Goal: Task Accomplishment & Management: Manage account settings

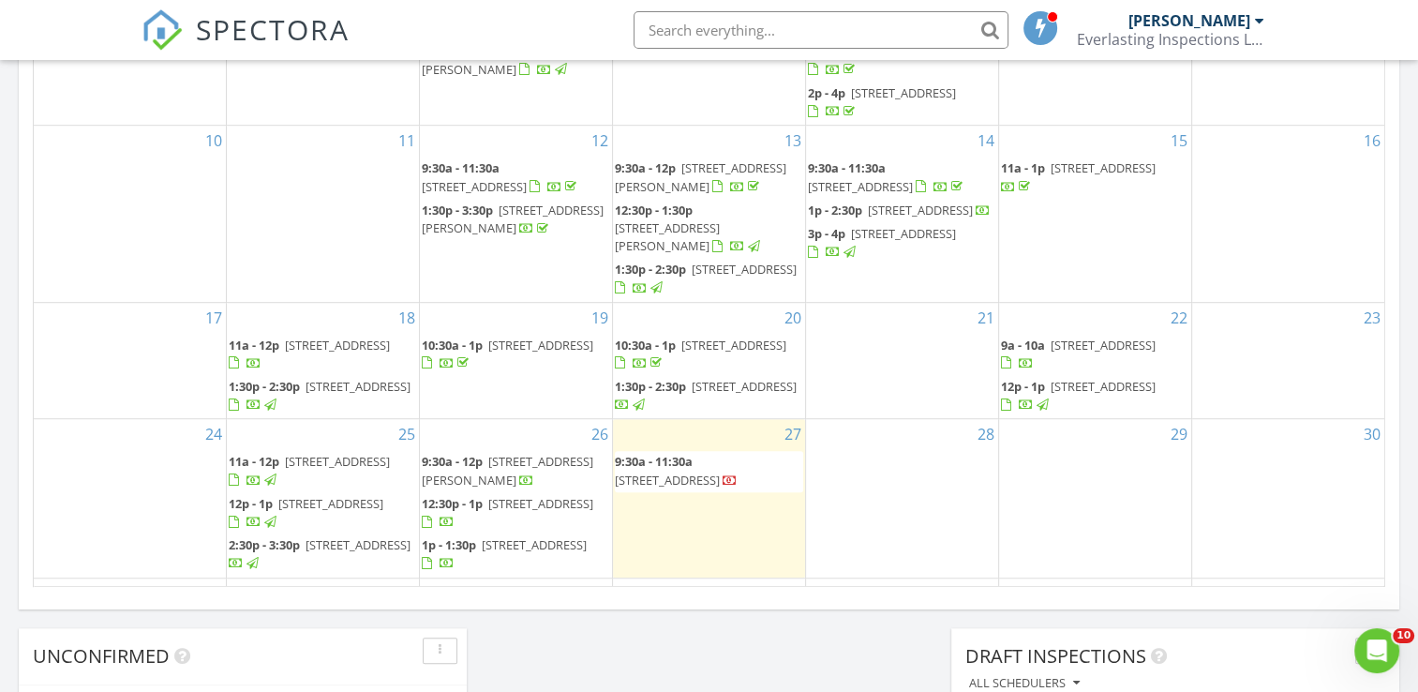
scroll to position [1144, 0]
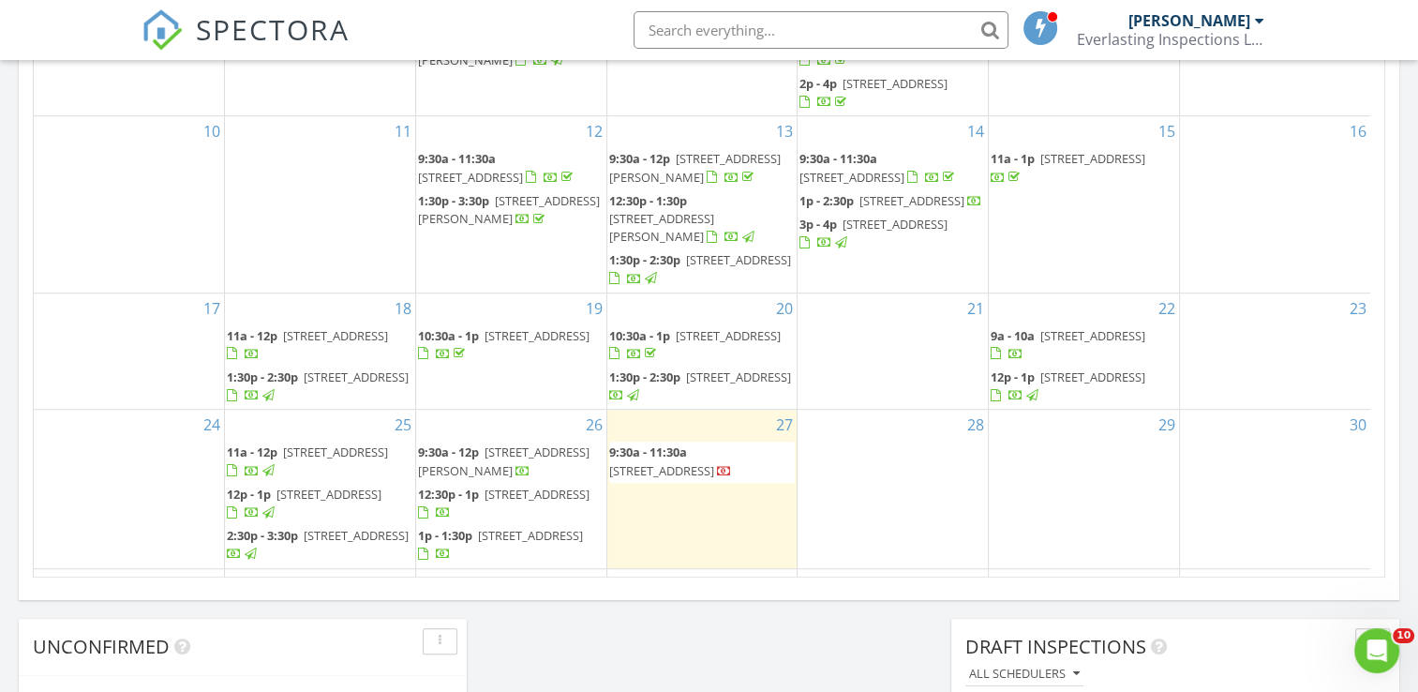
click at [521, 443] on span "125 Daren Dr, Palatka 32177" at bounding box center [504, 460] width 172 height 35
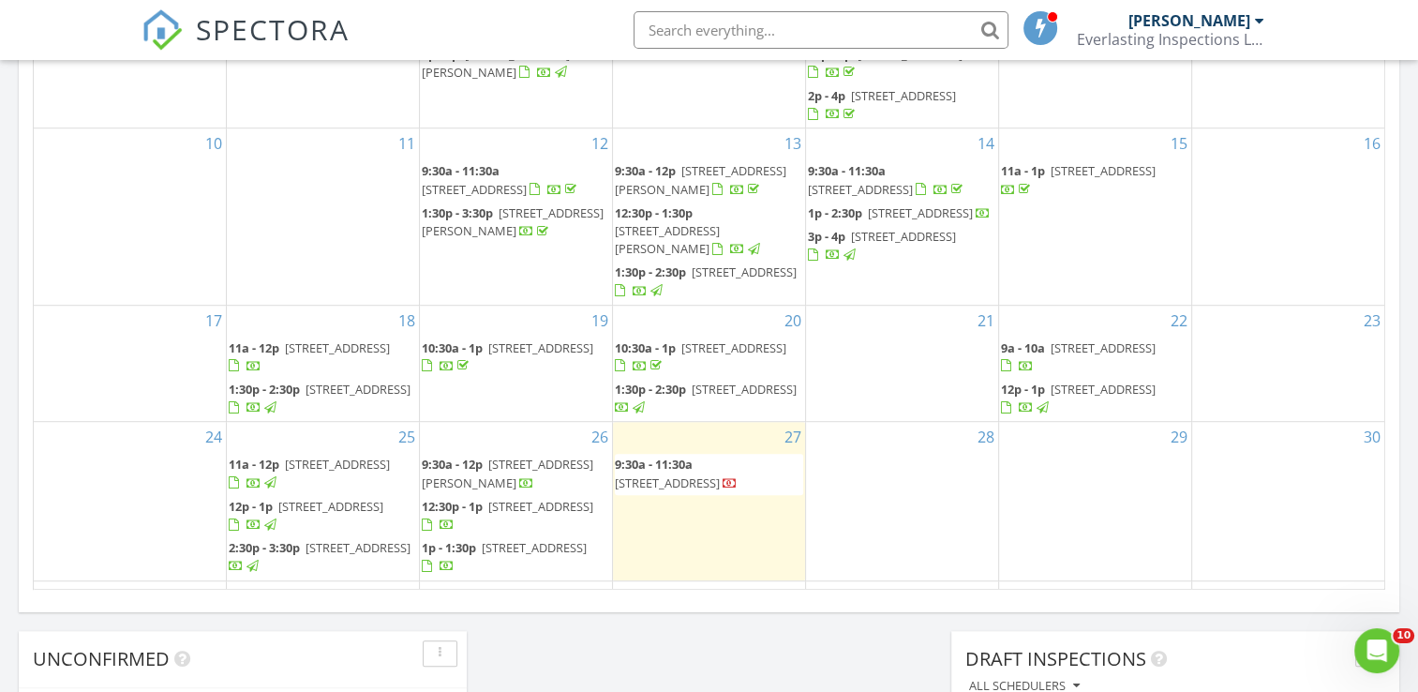
scroll to position [1140, 0]
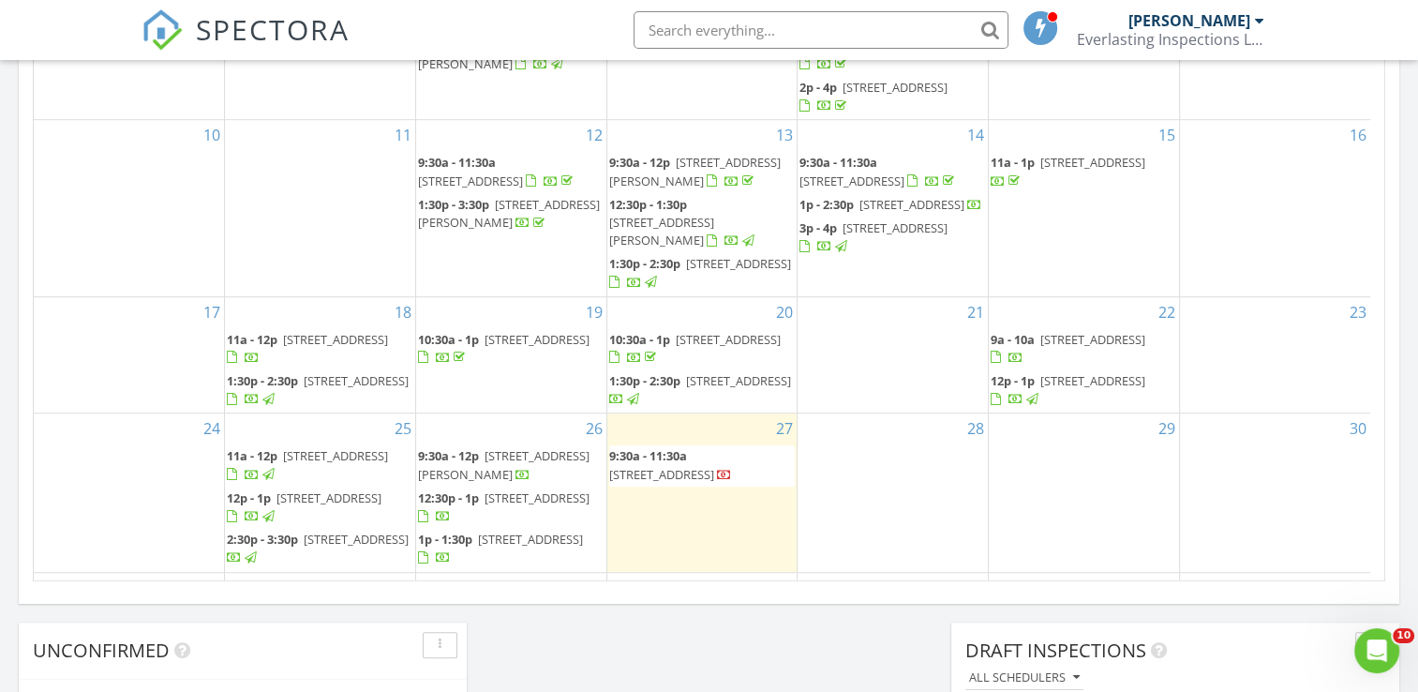
click at [521, 447] on span "125 Daren Dr, Palatka 32177" at bounding box center [504, 464] width 172 height 35
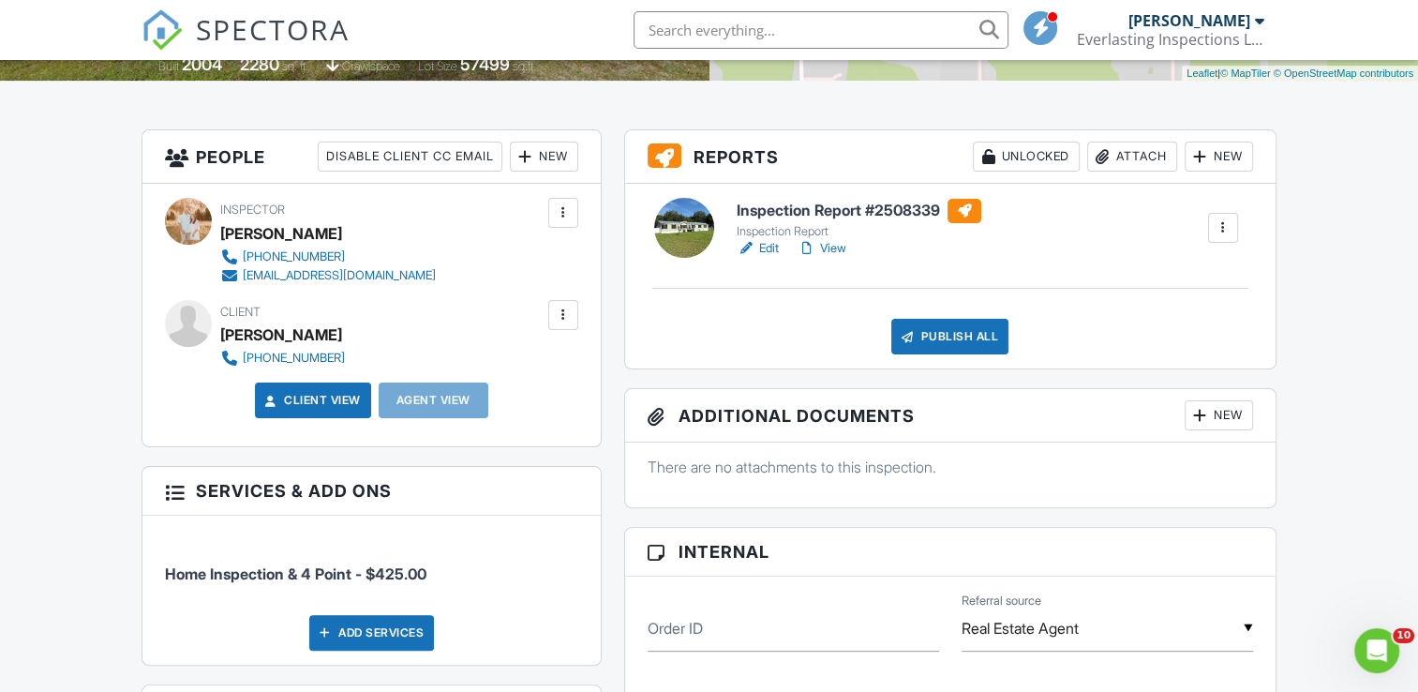
click at [563, 317] on div at bounding box center [563, 315] width 19 height 19
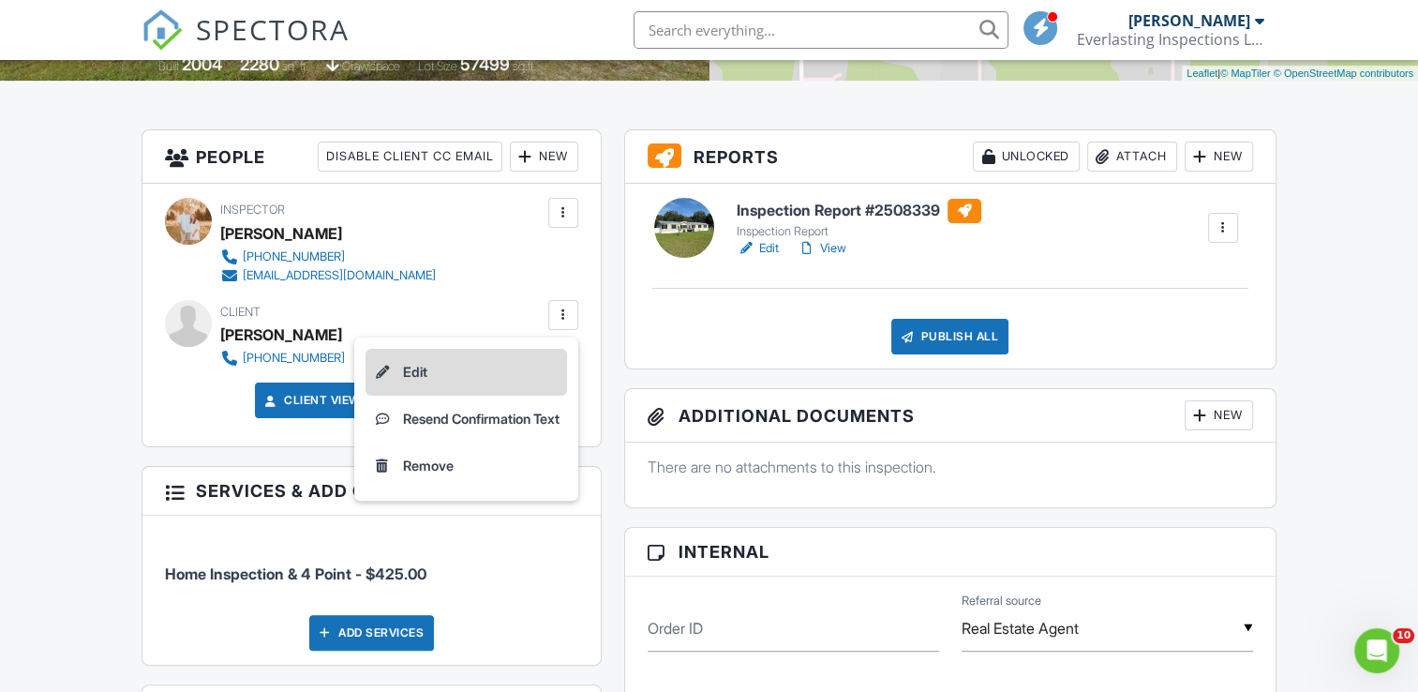
click at [477, 376] on li "Edit" at bounding box center [467, 372] width 202 height 47
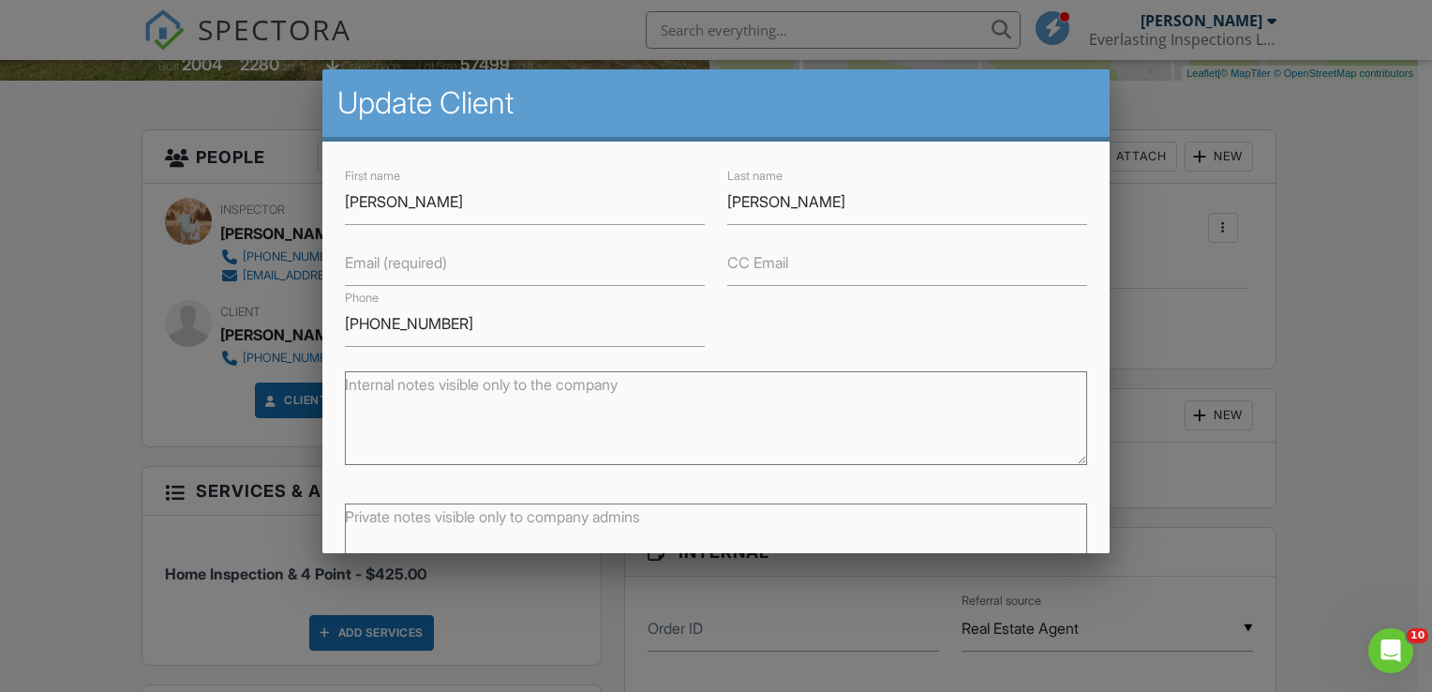
click at [373, 271] on label "Email (required)" at bounding box center [396, 262] width 102 height 21
click at [373, 271] on input "Email (required)" at bounding box center [525, 263] width 360 height 46
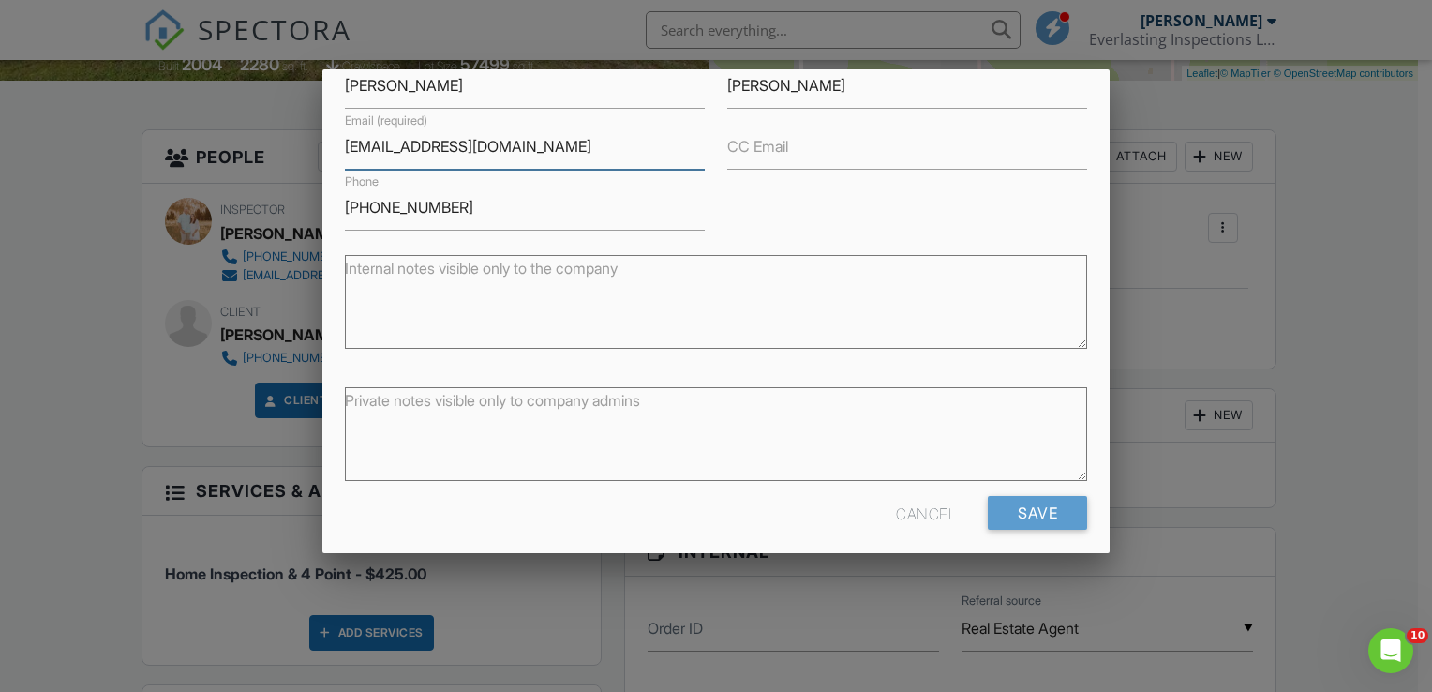
scroll to position [127, 0]
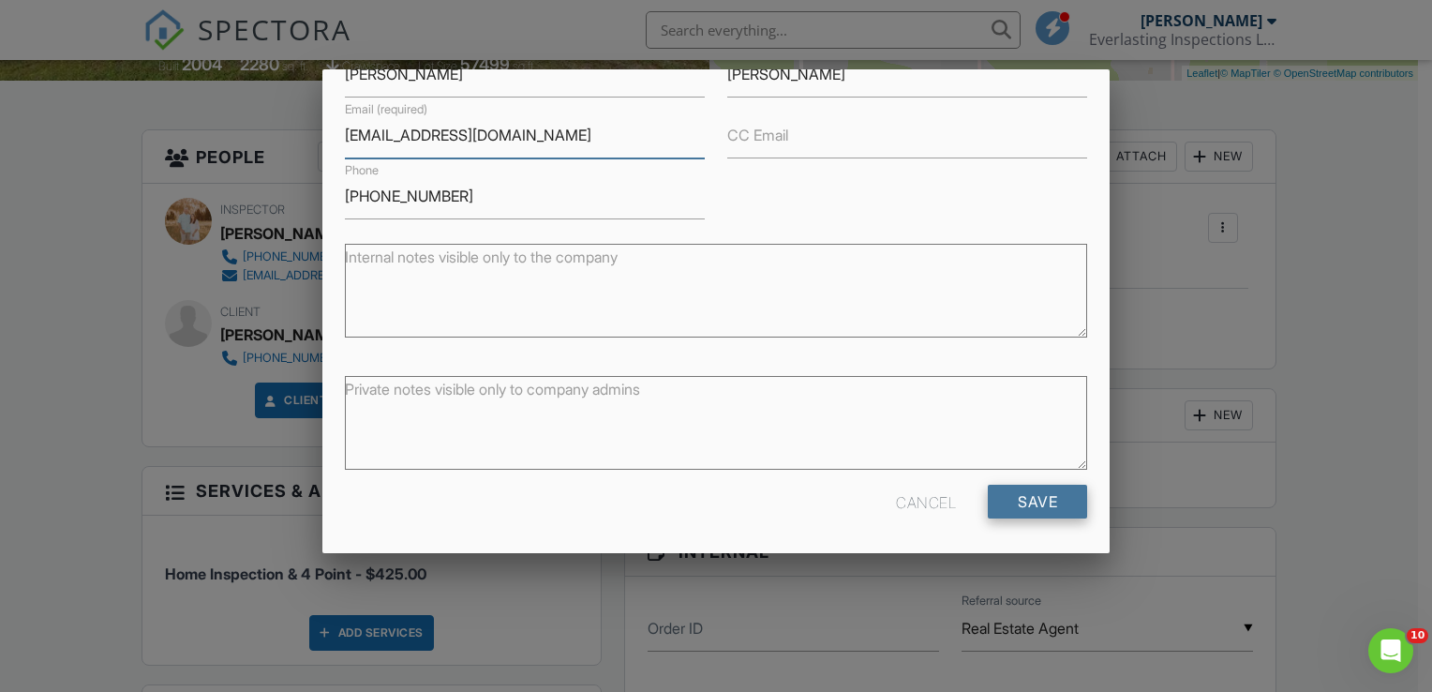
type input "topqualitystuc@gmail.com"
click at [1010, 493] on input "Save" at bounding box center [1037, 502] width 99 height 34
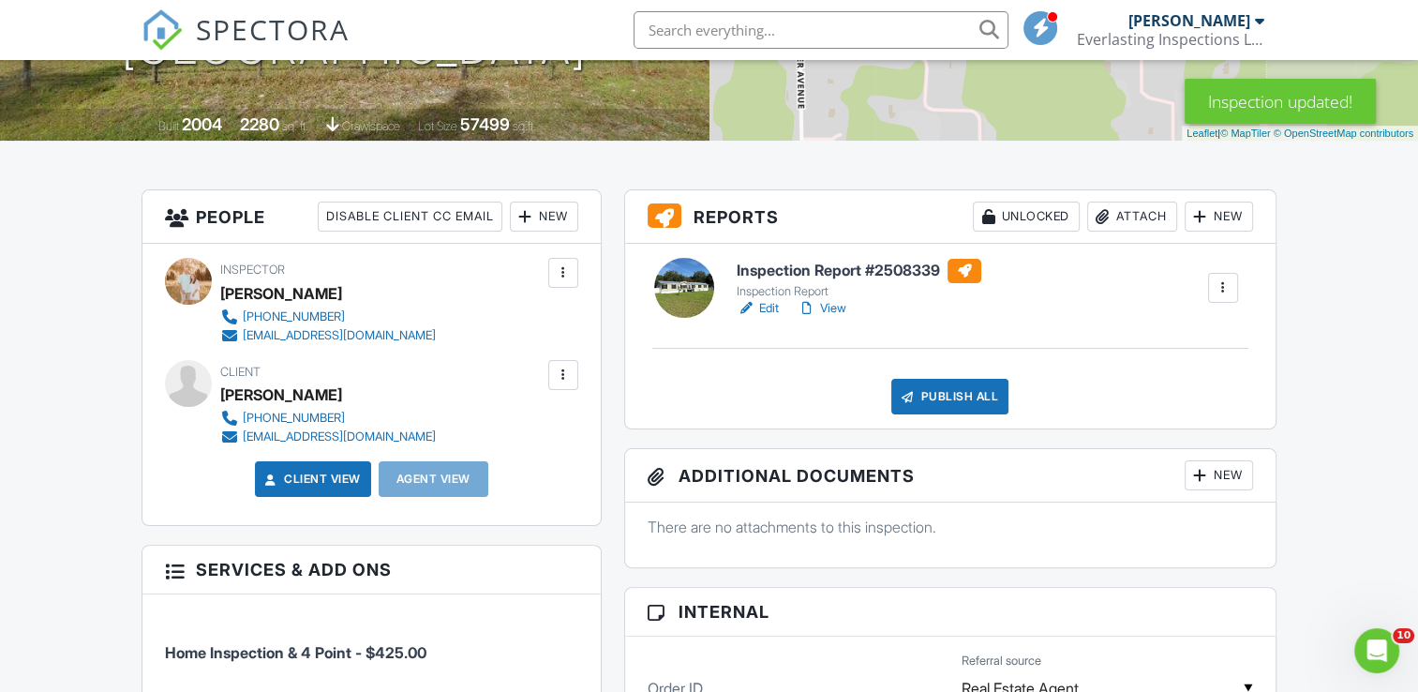
scroll to position [369, 0]
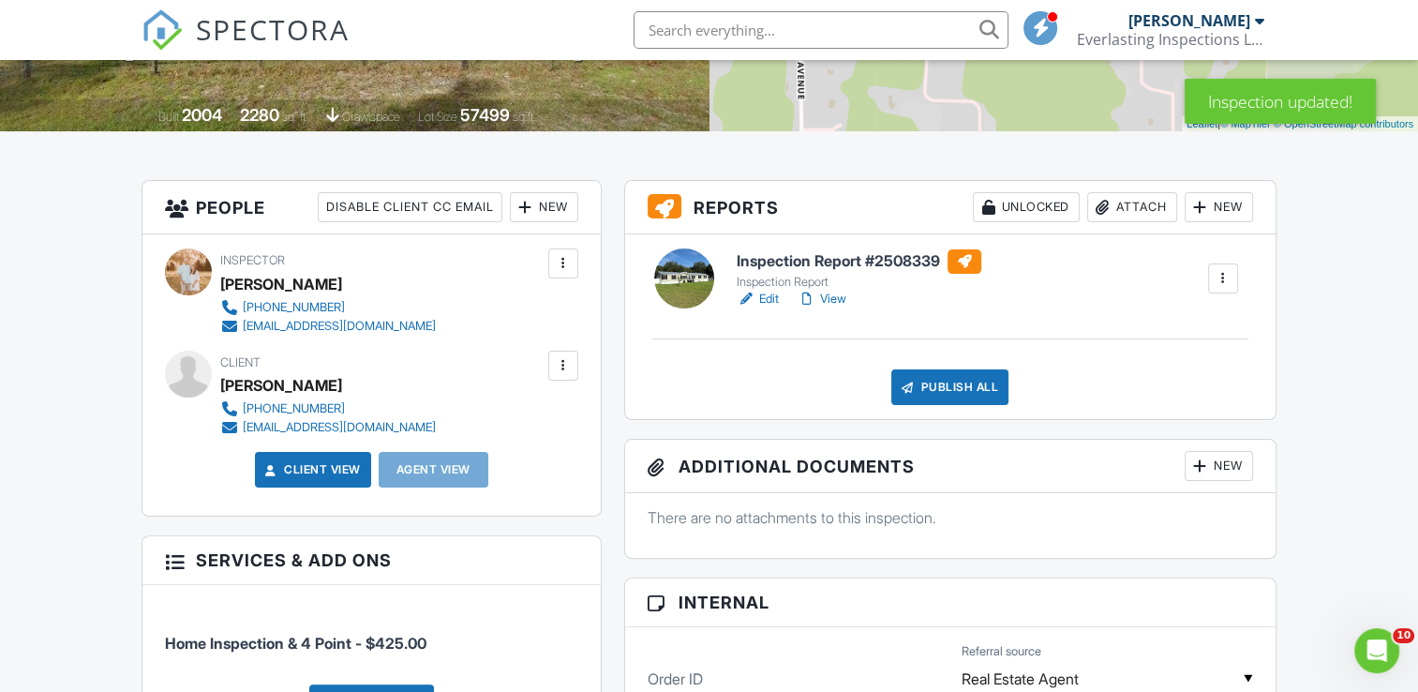
click at [827, 293] on link "View" at bounding box center [822, 299] width 49 height 19
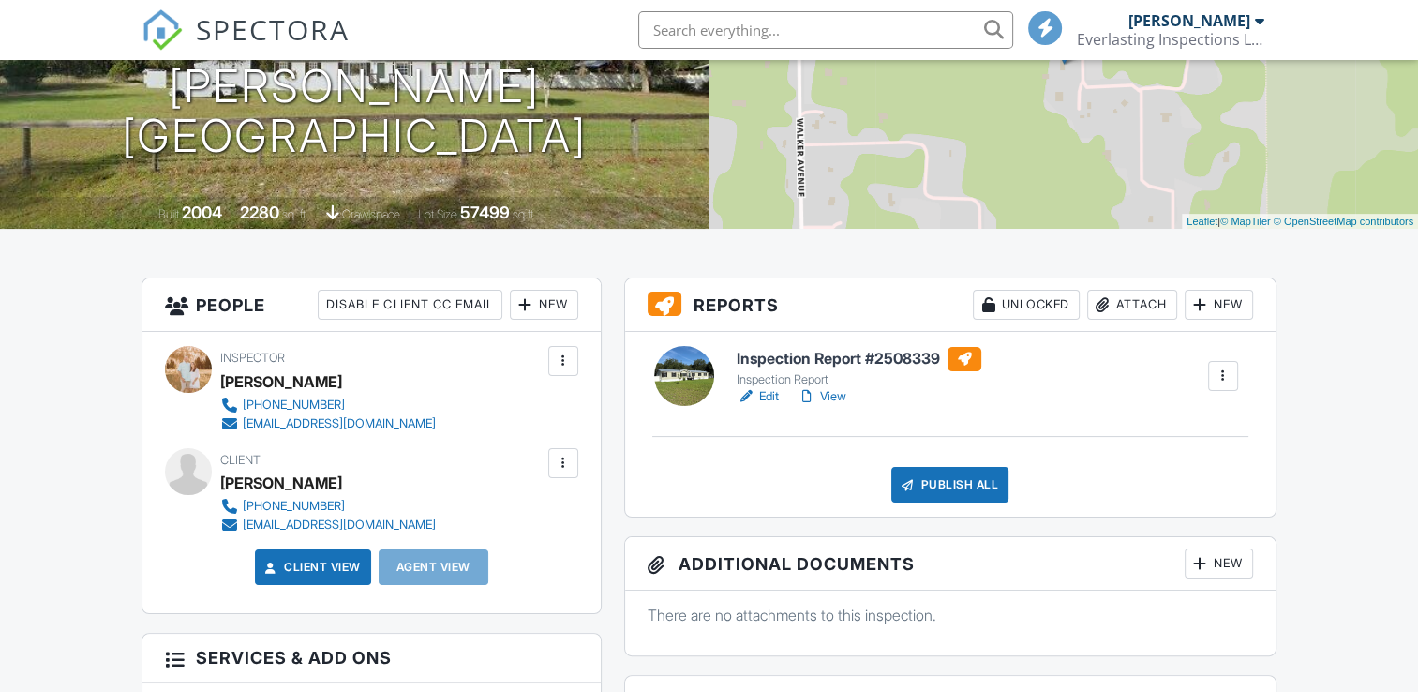
scroll to position [275, 0]
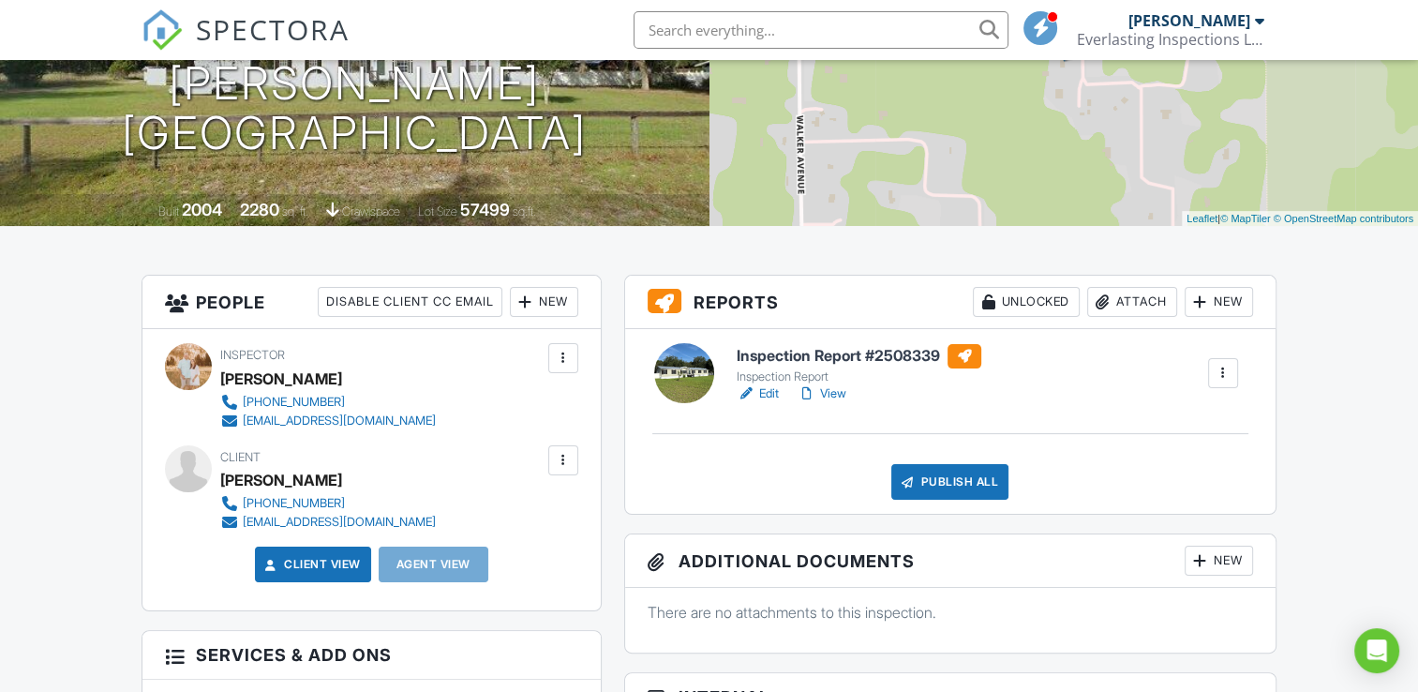
click at [764, 384] on link "Edit" at bounding box center [758, 393] width 42 height 19
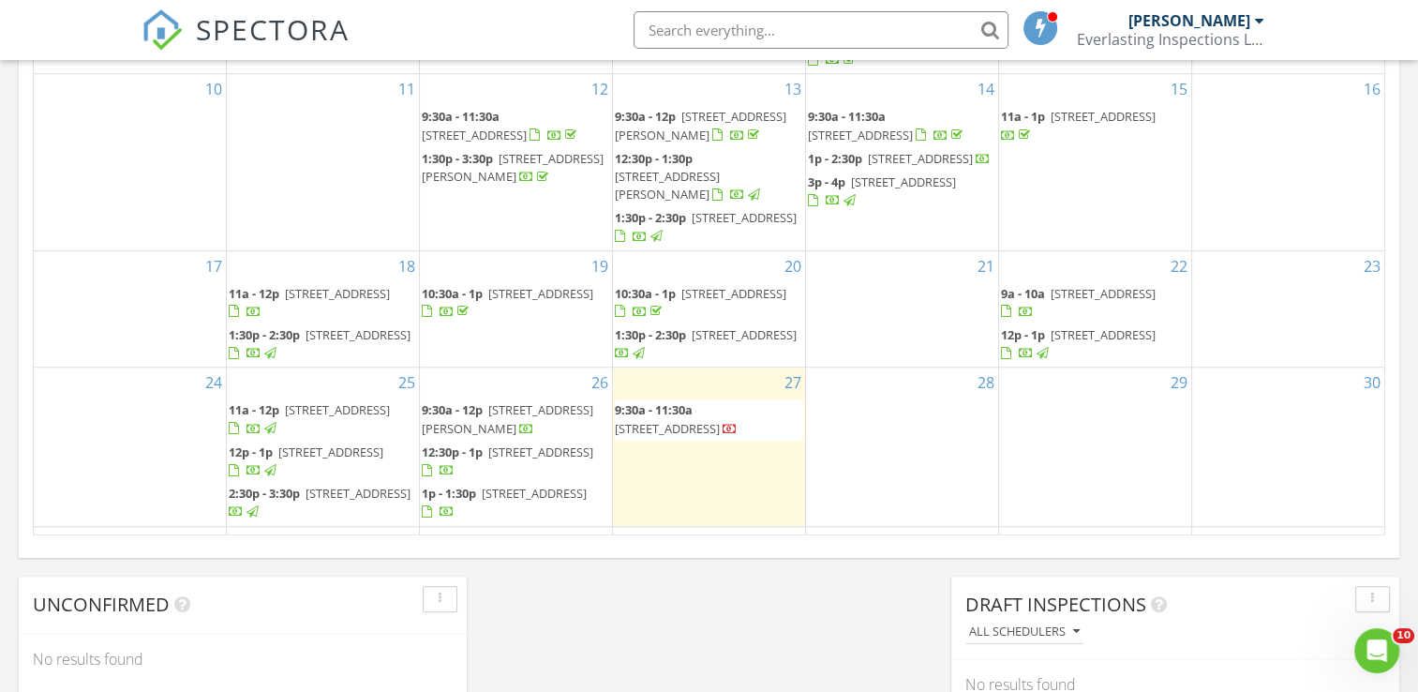
scroll to position [1189, 0]
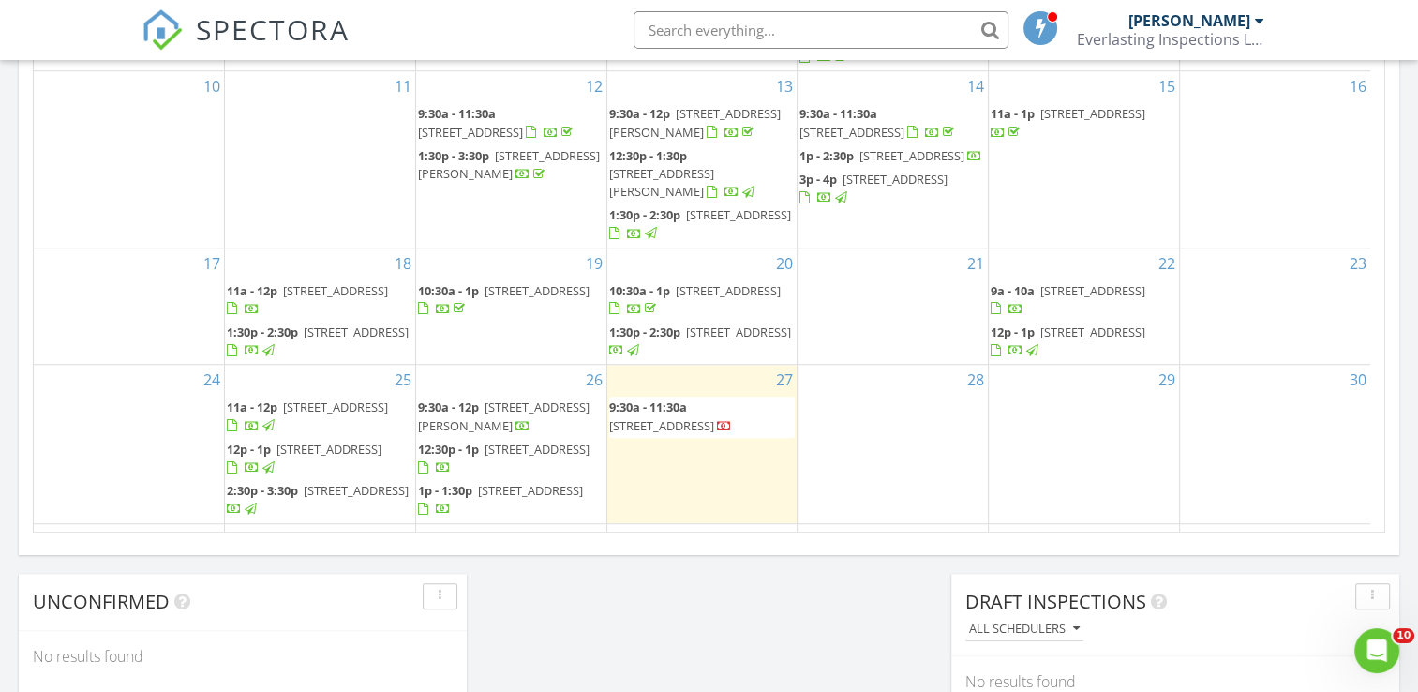
click at [543, 398] on span "125 Daren Dr, Palatka 32177" at bounding box center [504, 415] width 172 height 35
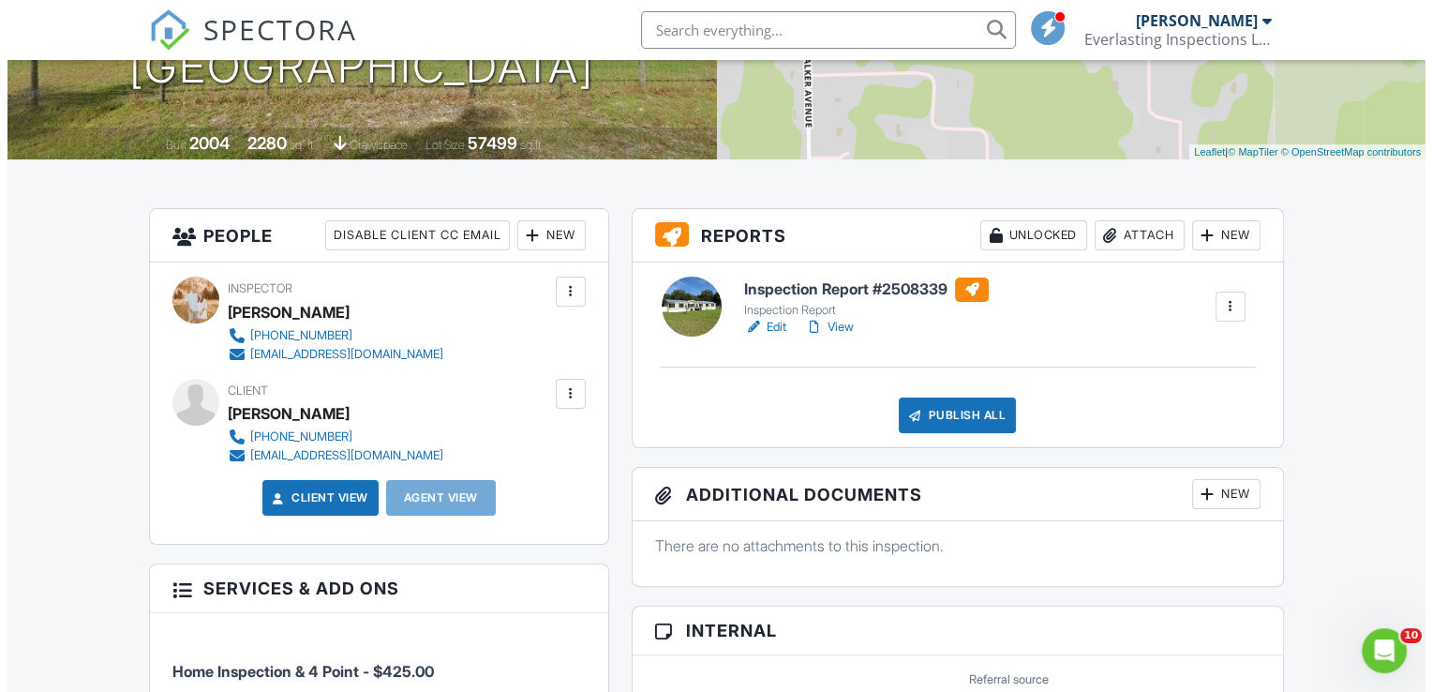
scroll to position [349, 0]
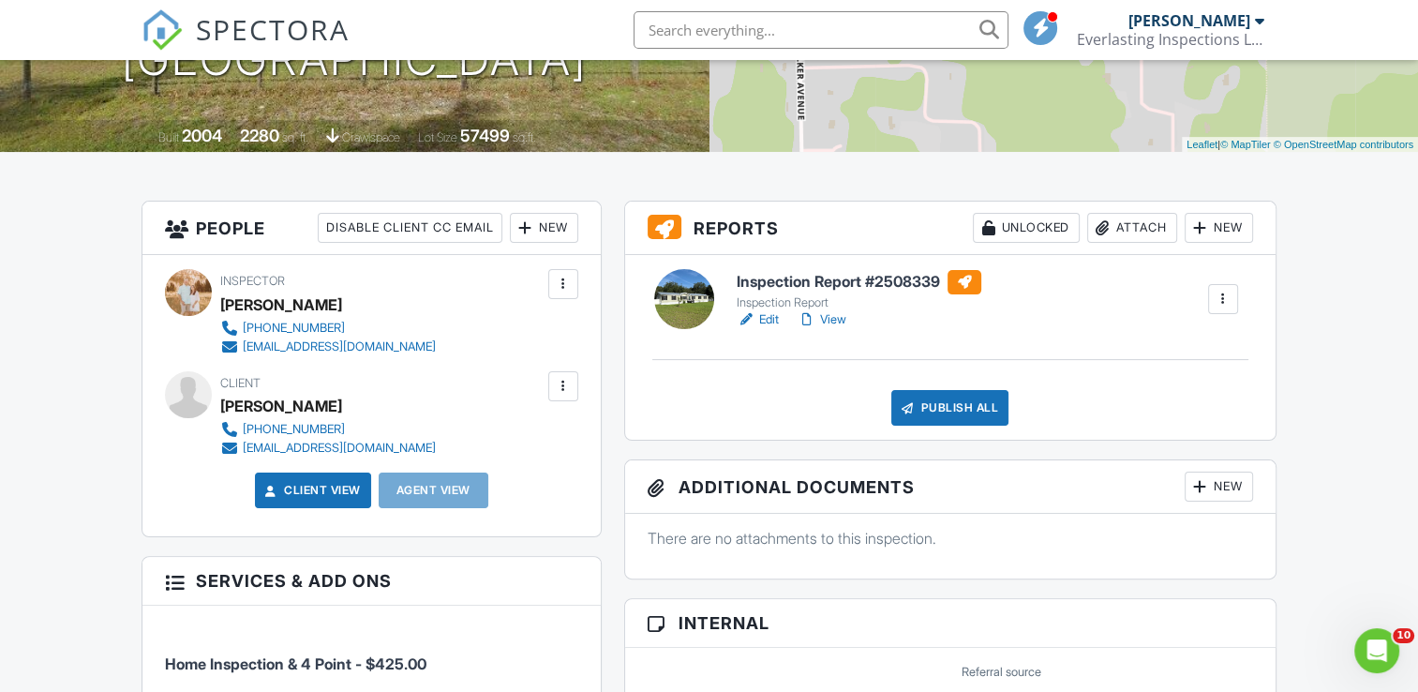
click at [544, 223] on div "New" at bounding box center [544, 228] width 68 height 30
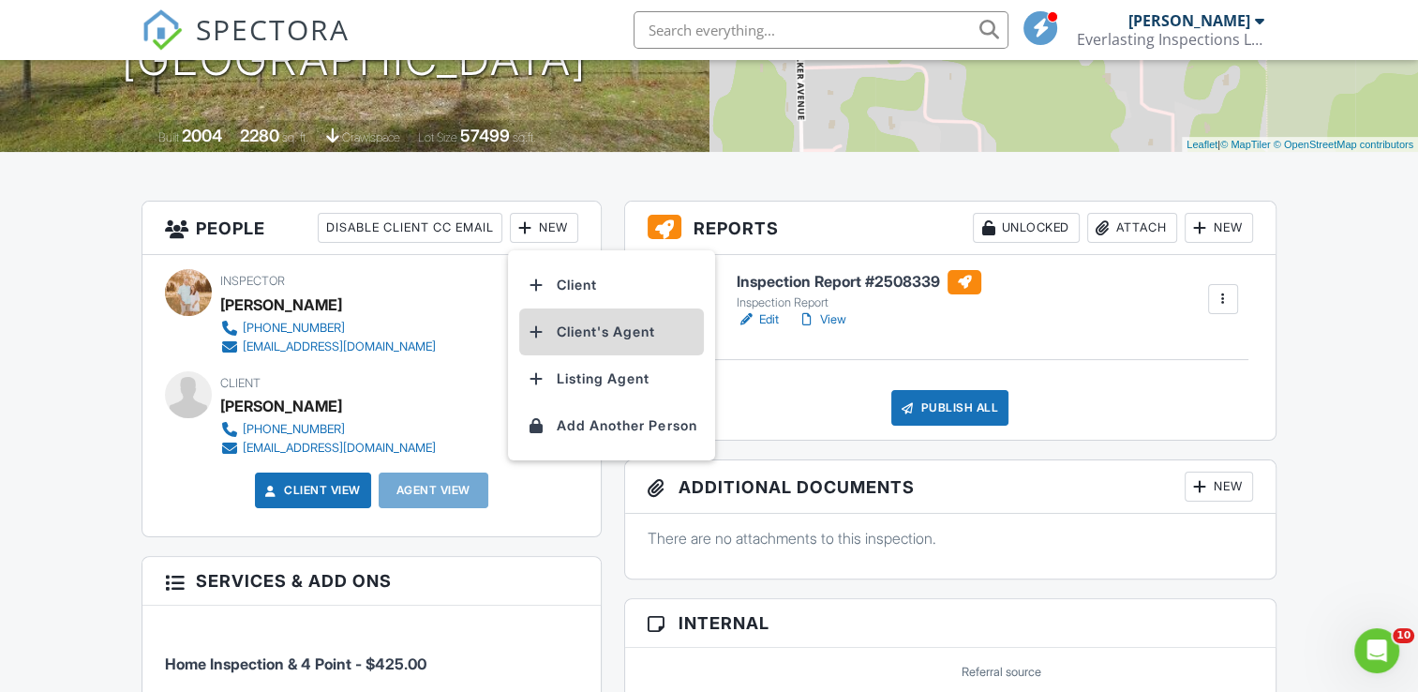
click at [579, 332] on li "Client's Agent" at bounding box center [611, 331] width 185 height 47
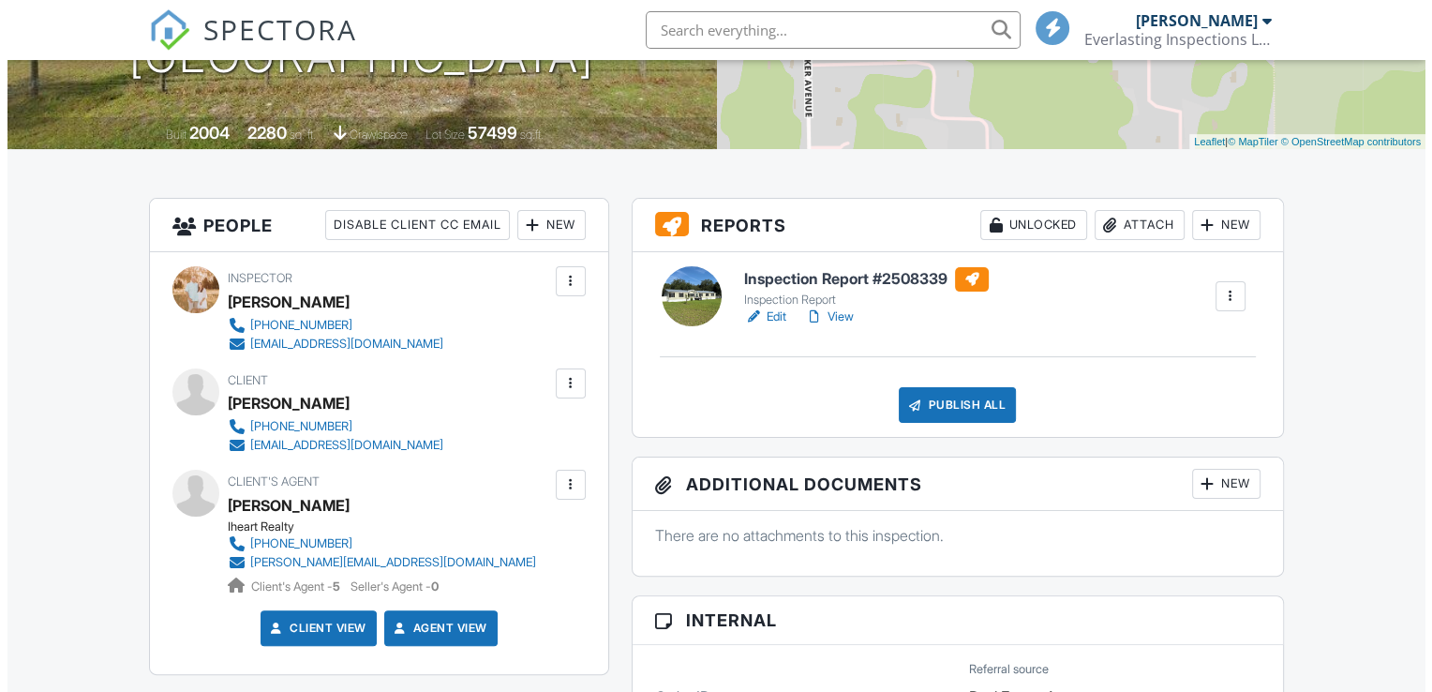
scroll to position [349, 0]
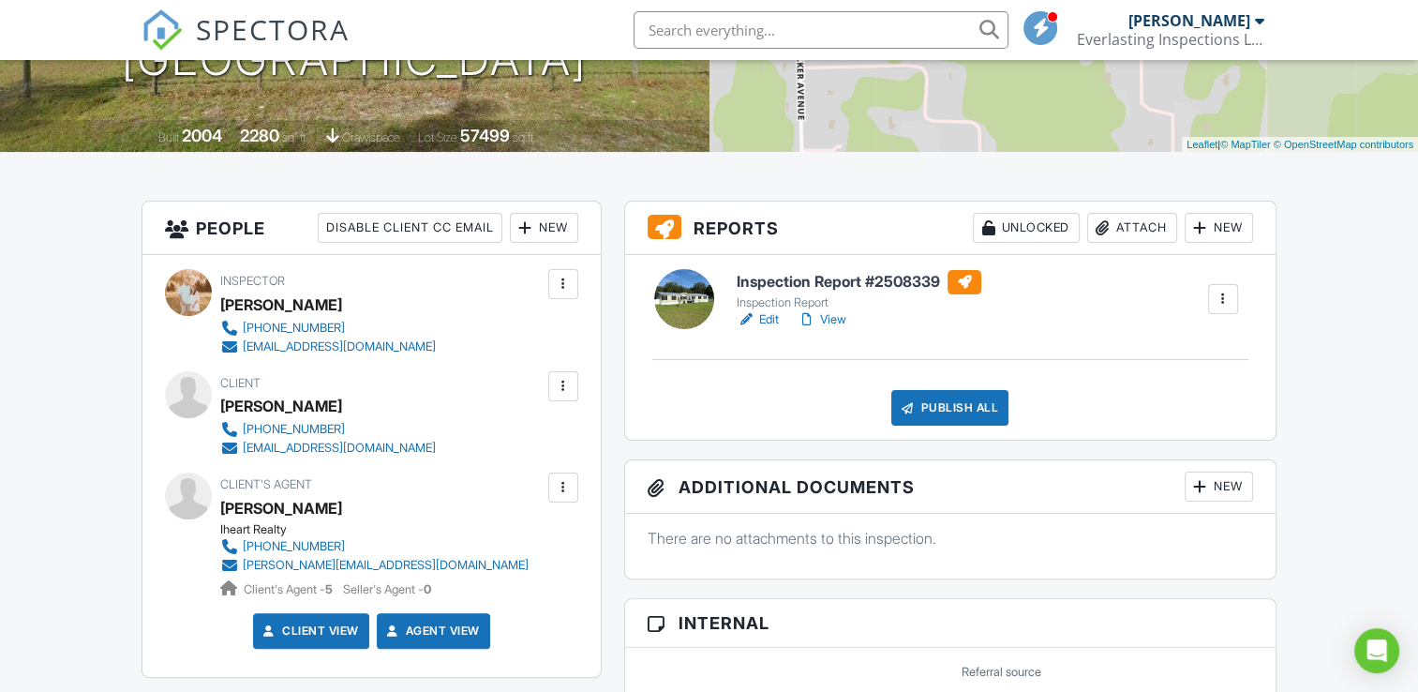
click at [951, 419] on div "Publish All" at bounding box center [950, 408] width 117 height 36
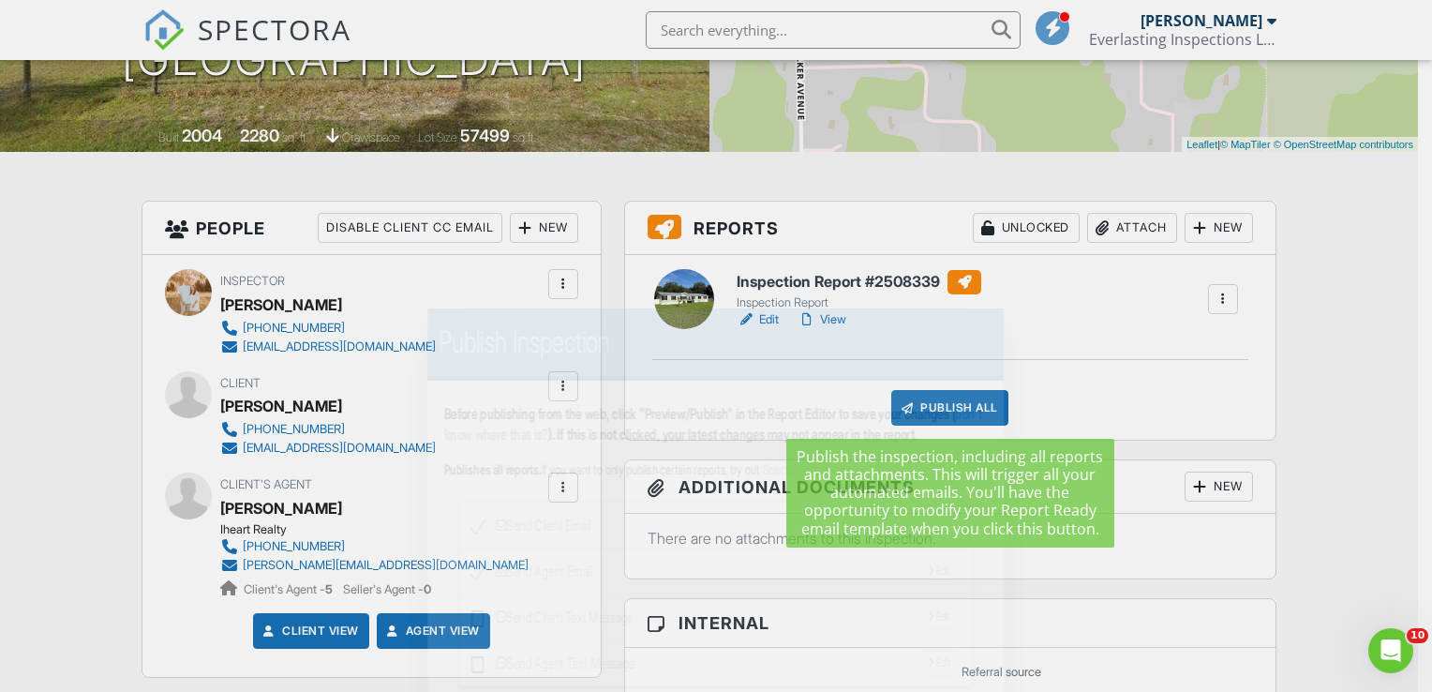
scroll to position [0, 0]
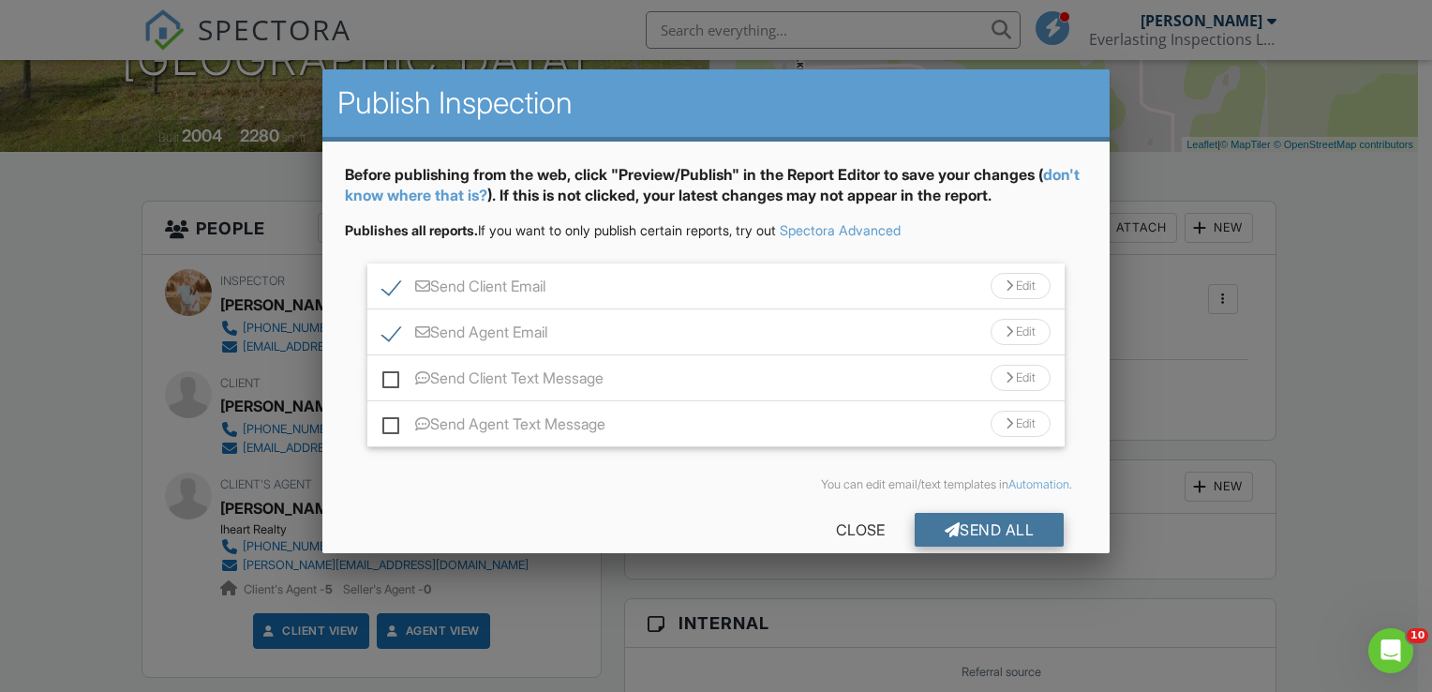
click at [972, 513] on div "Send All" at bounding box center [990, 530] width 150 height 34
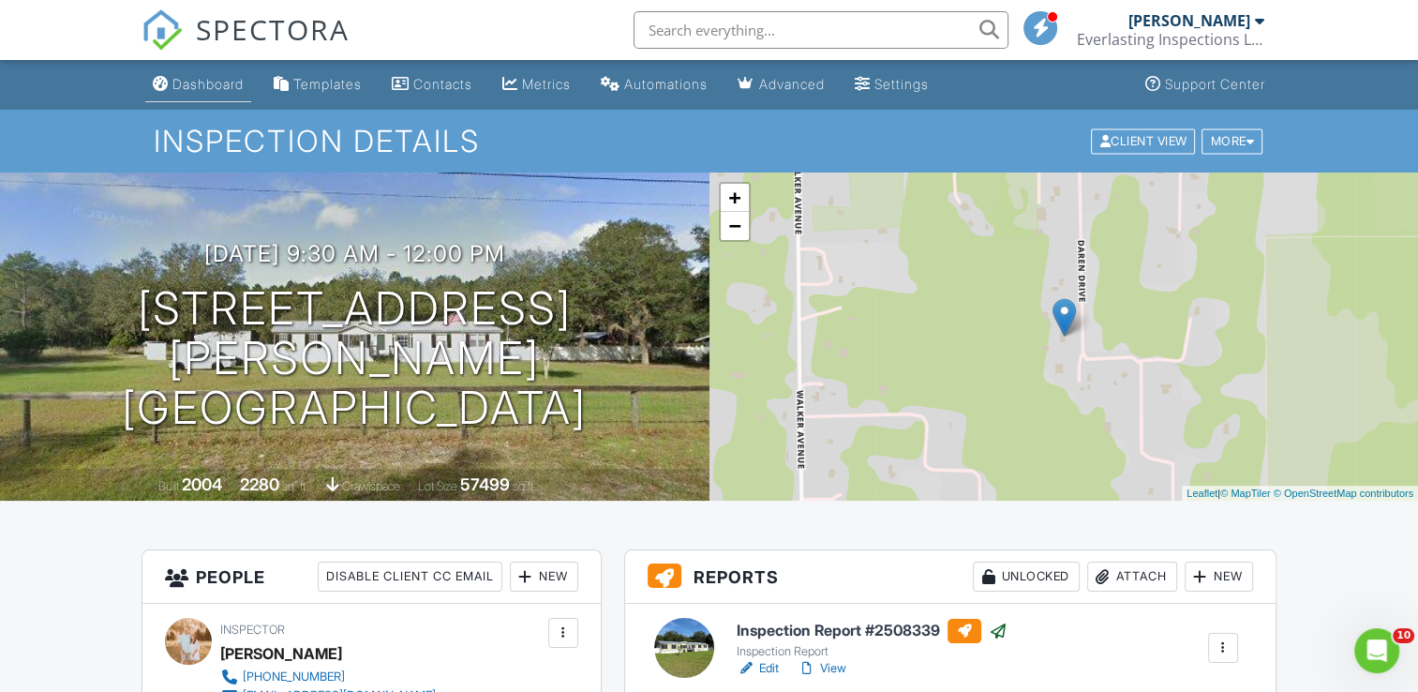
click at [231, 80] on div "Dashboard" at bounding box center [207, 84] width 71 height 16
